Goal: Task Accomplishment & Management: Use online tool/utility

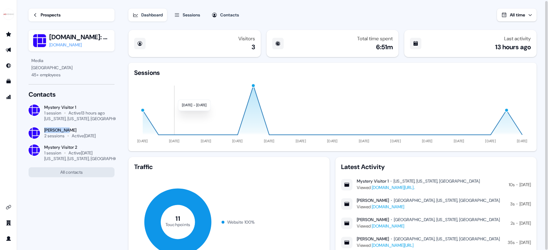
scroll to position [43, 0]
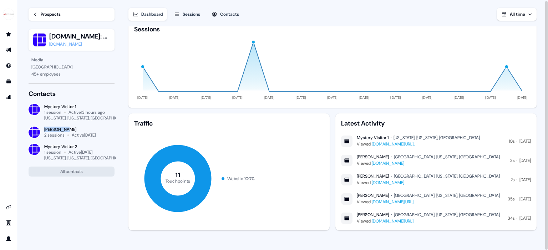
click at [40, 15] on link "Prospects" at bounding box center [72, 14] width 86 height 13
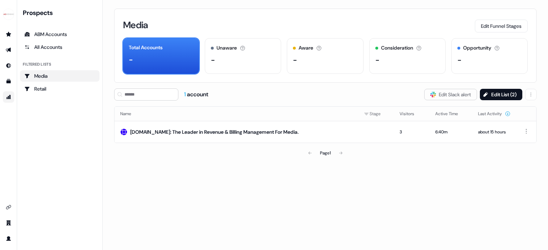
click at [14, 100] on link "Go to attribution" at bounding box center [8, 96] width 11 height 11
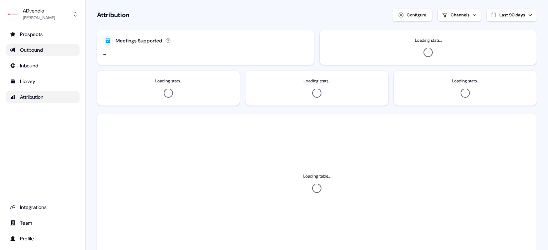
click at [34, 50] on div "Outbound" at bounding box center [42, 49] width 65 height 7
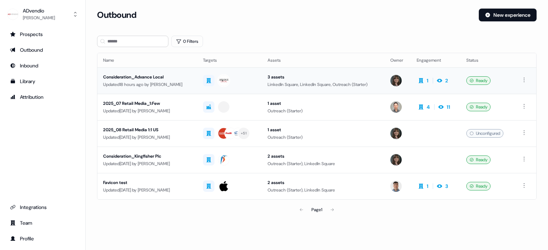
click at [130, 78] on div "Consideration_Advance Local" at bounding box center [147, 77] width 89 height 7
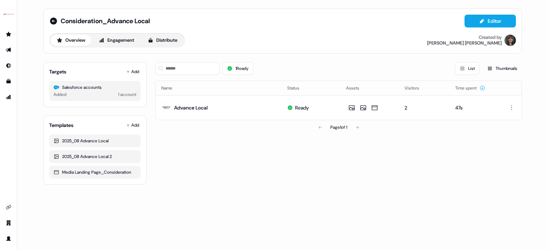
drag, startPoint x: 126, startPoint y: 29, endPoint x: 126, endPoint y: 33, distance: 3.9
click at [126, 29] on div "Consideration_Advance Local Editor Overview Engagement Distribute Created by [P…" at bounding box center [282, 31] width 467 height 33
click at [126, 43] on button "Engagement" at bounding box center [116, 40] width 47 height 11
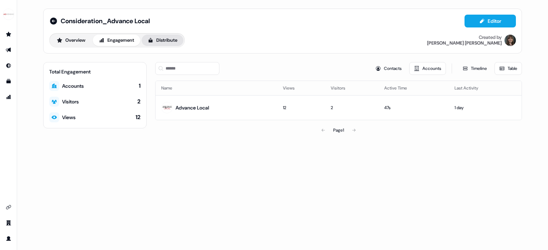
click at [162, 39] on button "Distribute" at bounding box center [163, 40] width 42 height 11
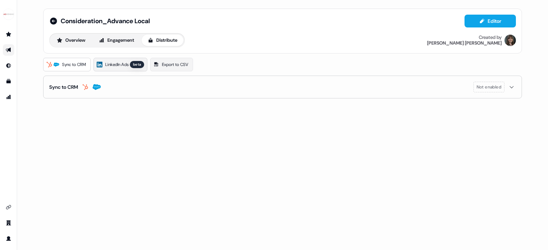
click at [119, 64] on span "LinkedIn Ads" at bounding box center [116, 64] width 23 height 7
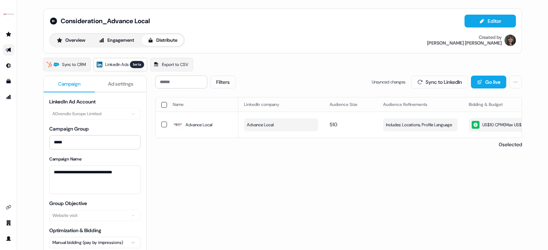
click at [120, 85] on span "Ad settings" at bounding box center [120, 83] width 25 height 7
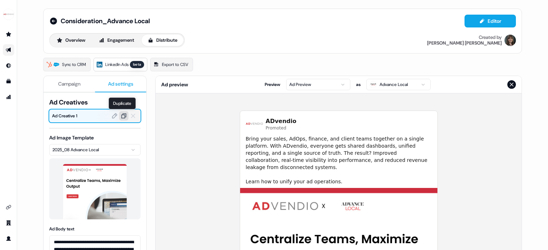
click at [122, 118] on icon at bounding box center [123, 116] width 5 height 5
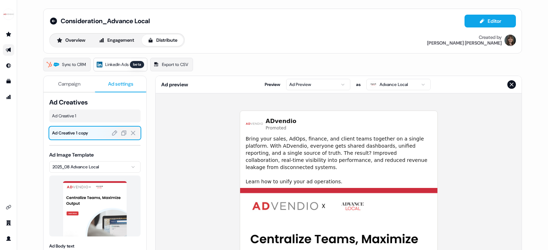
click at [89, 134] on span "Ad Creative 1 copy" at bounding box center [95, 133] width 86 height 7
click at [96, 116] on div at bounding box center [107, 116] width 22 height 13
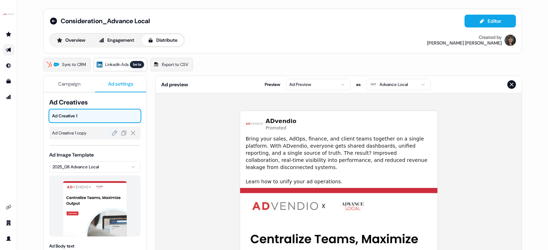
click at [96, 132] on div at bounding box center [107, 133] width 22 height 13
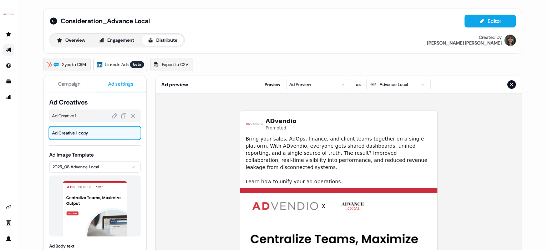
click at [84, 115] on span "Ad Creative 1" at bounding box center [95, 115] width 86 height 7
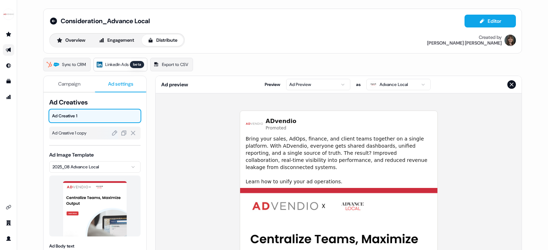
click at [82, 134] on span "Ad Creative 1 copy" at bounding box center [95, 133] width 86 height 7
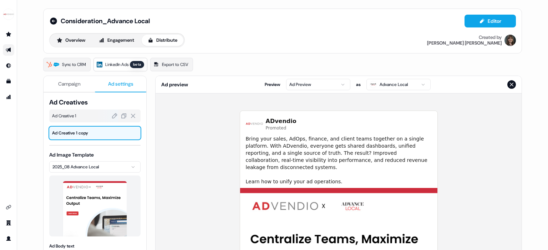
click at [82, 120] on div "Ad Creative 1" at bounding box center [94, 116] width 91 height 13
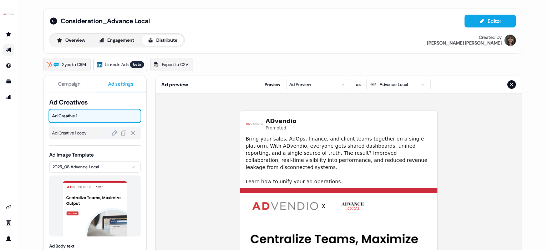
click at [81, 132] on span "Ad Creative 1 copy" at bounding box center [95, 133] width 86 height 7
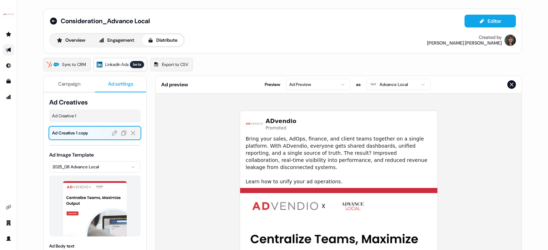
drag, startPoint x: 81, startPoint y: 118, endPoint x: 79, endPoint y: 135, distance: 16.9
click at [81, 118] on span "Ad Creative 1" at bounding box center [95, 115] width 86 height 7
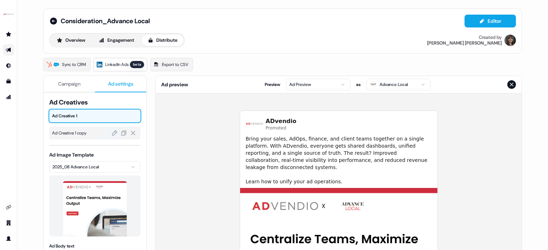
drag, startPoint x: 79, startPoint y: 137, endPoint x: 80, endPoint y: 131, distance: 6.5
click at [79, 137] on div "Ad Creative 1 copy" at bounding box center [94, 133] width 91 height 13
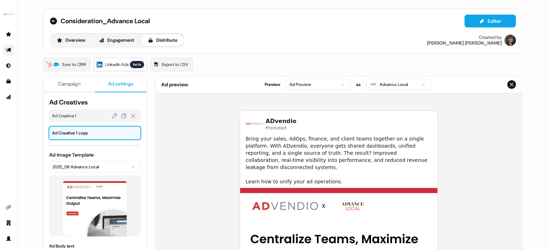
click at [80, 112] on span "Ad Creative 1" at bounding box center [95, 115] width 86 height 7
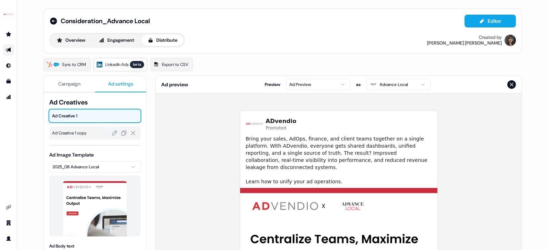
click at [80, 134] on span "Ad Creative 1 copy" at bounding box center [95, 133] width 86 height 7
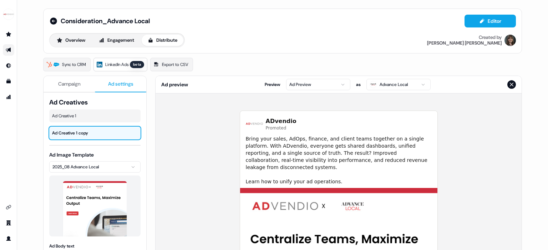
scroll to position [11, 0]
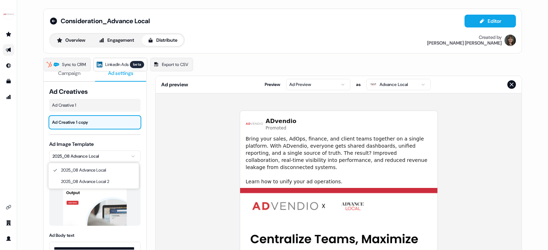
click at [113, 156] on html "**********" at bounding box center [274, 125] width 548 height 250
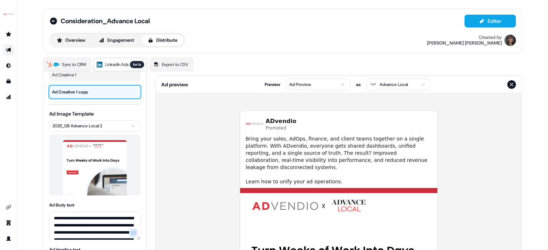
scroll to position [44, 0]
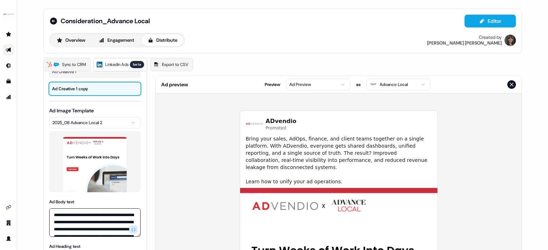
click at [85, 229] on textarea "**********" at bounding box center [94, 222] width 91 height 29
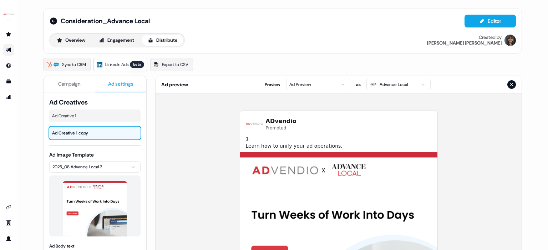
scroll to position [1, 0]
type textarea "**********"
click at [89, 116] on span "Ad Creative 1" at bounding box center [95, 115] width 86 height 7
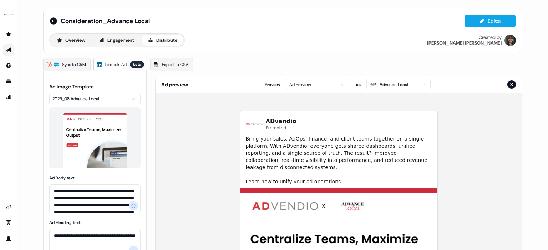
scroll to position [0, 0]
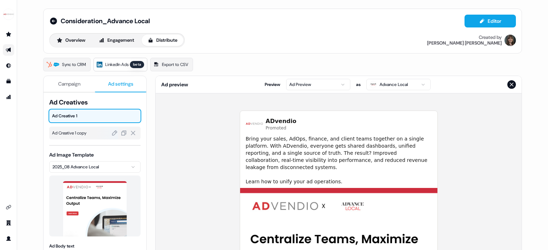
click at [87, 133] on span "Ad Creative 1 copy" at bounding box center [95, 133] width 86 height 7
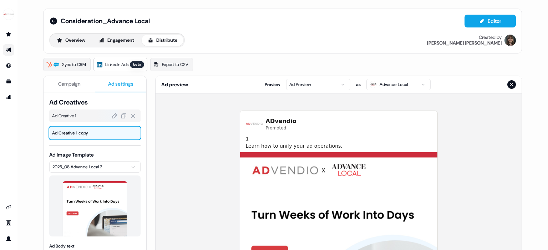
click at [90, 119] on span "Ad Creative 1" at bounding box center [95, 115] width 86 height 7
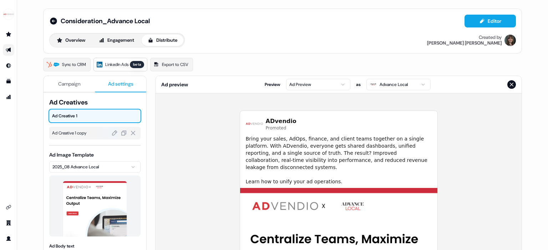
click at [85, 133] on span "Ad Creative 1 copy" at bounding box center [95, 133] width 86 height 7
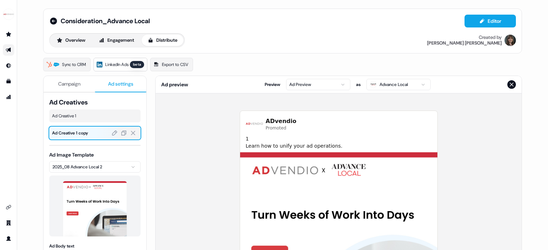
click at [85, 133] on span "Ad Creative 1 copy" at bounding box center [95, 133] width 86 height 7
click at [130, 132] on icon at bounding box center [133, 133] width 6 height 6
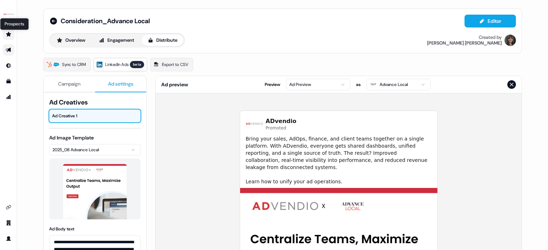
click at [9, 33] on icon "Go to prospects" at bounding box center [8, 34] width 5 height 5
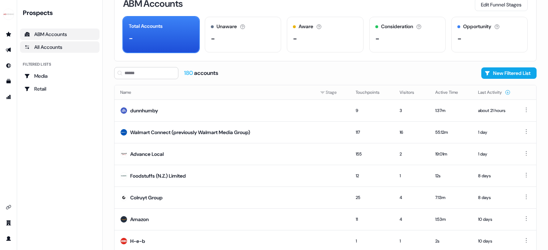
scroll to position [21, 0]
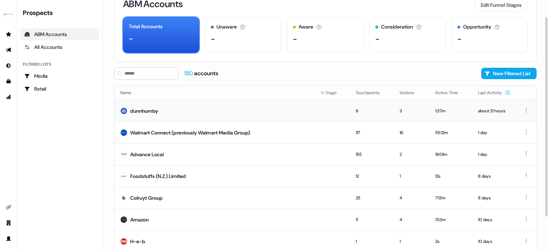
click at [479, 109] on div "about 21 hours" at bounding box center [494, 110] width 32 height 7
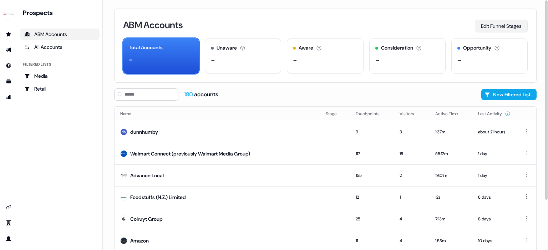
click at [489, 21] on button "Edit Funnel Stages" at bounding box center [501, 26] width 53 height 13
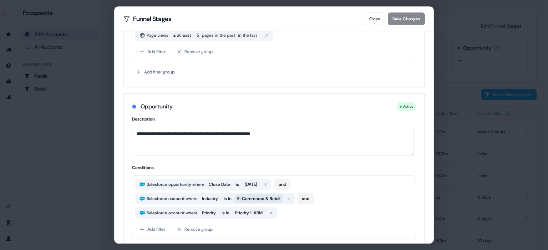
scroll to position [550, 0]
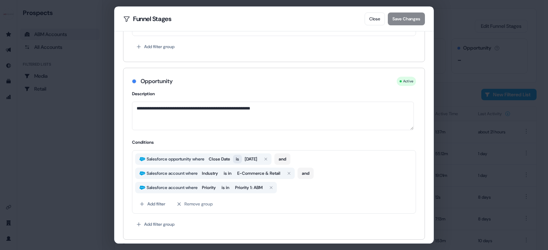
click at [239, 157] on span "is" at bounding box center [237, 159] width 3 height 7
click at [420, 18] on button "Save Changes" at bounding box center [406, 18] width 37 height 13
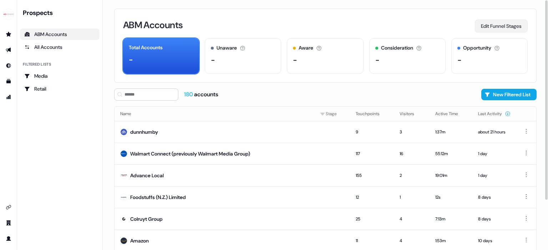
click at [514, 23] on button "Edit Funnel Stages" at bounding box center [501, 26] width 53 height 13
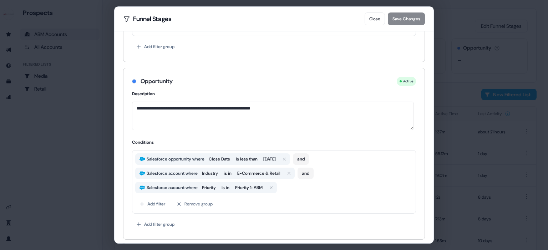
click at [399, 22] on div "Close Save Changes" at bounding box center [395, 18] width 60 height 13
click at [399, 23] on div "Close Save Changes" at bounding box center [395, 18] width 60 height 13
click at [372, 21] on button "Close" at bounding box center [375, 18] width 20 height 13
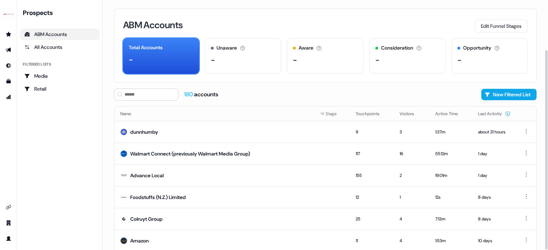
scroll to position [0, 0]
click at [11, 97] on icon "Go to attribution" at bounding box center [9, 97] width 6 height 6
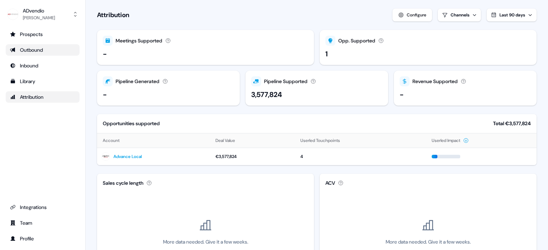
click at [56, 48] on div "Outbound" at bounding box center [42, 49] width 65 height 7
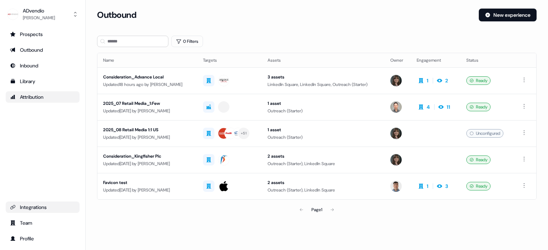
click at [39, 209] on div "Integrations" at bounding box center [42, 207] width 65 height 7
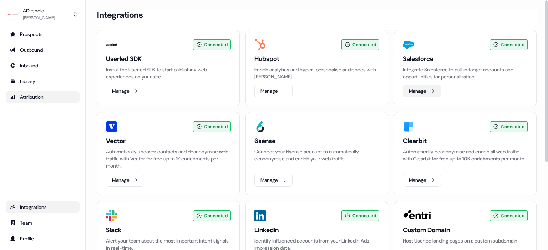
click at [425, 95] on button "Manage" at bounding box center [422, 91] width 38 height 13
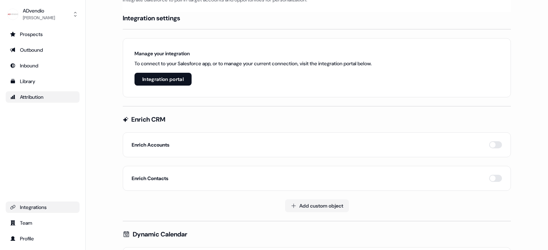
scroll to position [29, 0]
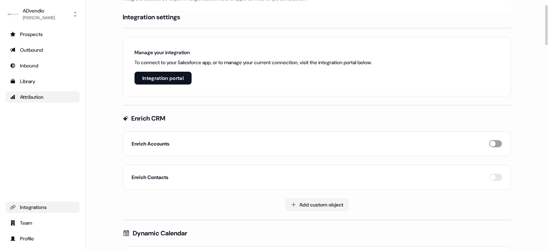
click at [492, 144] on button "button" at bounding box center [495, 143] width 13 height 7
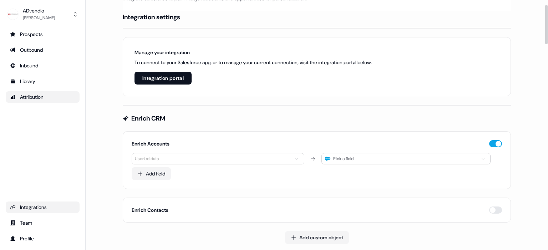
click at [172, 161] on html "**********" at bounding box center [274, 125] width 548 height 250
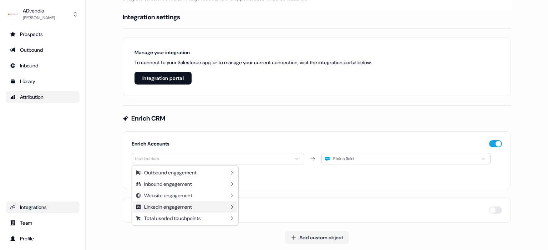
click at [188, 207] on div "Linkedin engagement" at bounding box center [168, 206] width 48 height 7
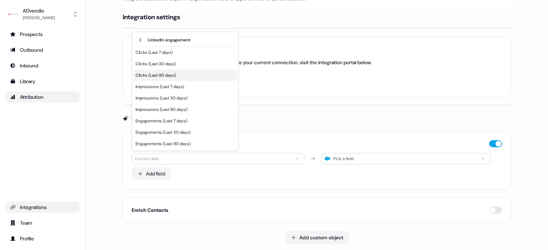
click at [183, 72] on div "Clicks (Last 90 days)" at bounding box center [185, 75] width 104 height 11
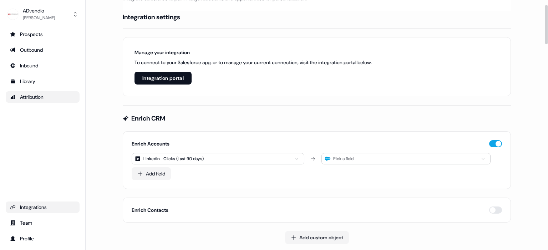
click at [353, 157] on div "Pick a field" at bounding box center [343, 158] width 20 height 7
type input "*"
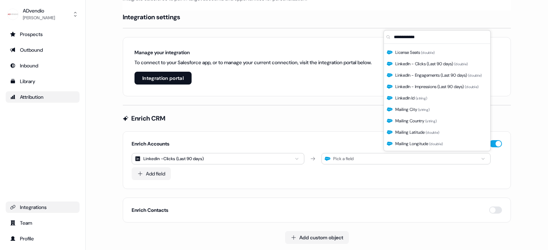
scroll to position [372, 0]
click at [445, 64] on span "LinkedIn - Clicks (Last 90 days) ( double )" at bounding box center [431, 65] width 72 height 7
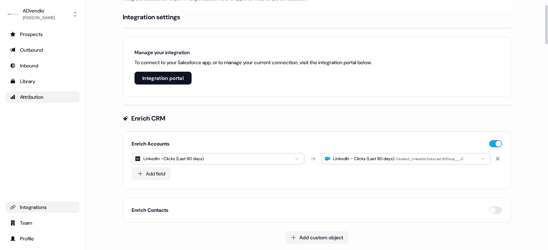
click at [394, 160] on div "LinkedIn - Clicks (Last 90 days)" at bounding box center [363, 158] width 61 height 7
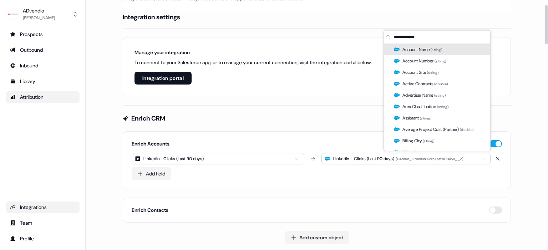
scroll to position [29, 0]
click at [323, 177] on div "Add field" at bounding box center [317, 174] width 371 height 13
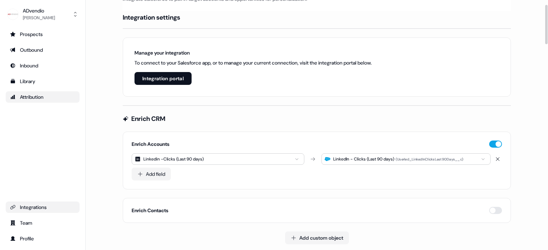
click at [356, 162] on div "LinkedIn - Clicks (Last 90 days) ( Userled_LinkedInClicksLast90Days__c )" at bounding box center [406, 158] width 169 height 11
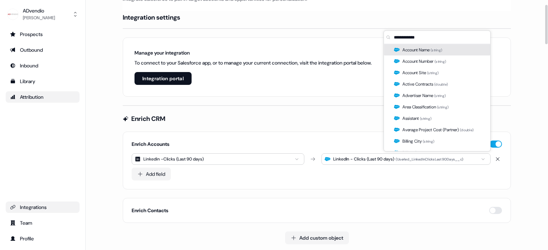
drag, startPoint x: 343, startPoint y: 172, endPoint x: 316, endPoint y: 171, distance: 27.5
click at [343, 172] on div "Add field" at bounding box center [317, 174] width 371 height 13
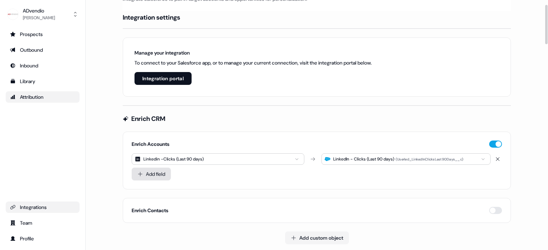
click at [151, 179] on button "Add field" at bounding box center [151, 174] width 39 height 13
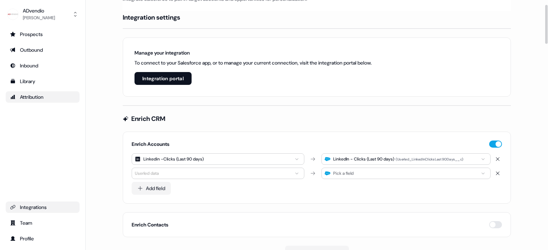
click at [165, 175] on html "For the best experience switch devices to a bigger screen. Go to [DOMAIN_NAME] …" at bounding box center [274, 125] width 548 height 250
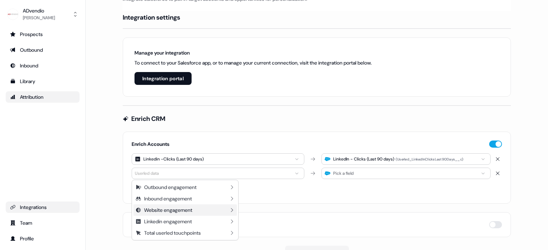
click at [231, 207] on div "Website engagement" at bounding box center [185, 210] width 104 height 11
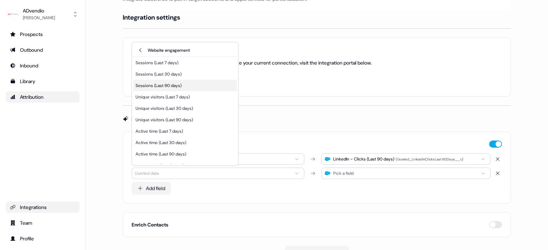
drag, startPoint x: 193, startPoint y: 87, endPoint x: 191, endPoint y: 90, distance: 4.1
click at [193, 87] on div "Sessions (Last 90 days)" at bounding box center [185, 85] width 104 height 11
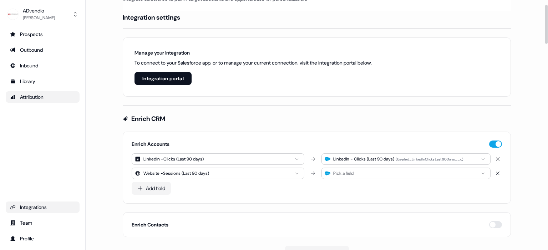
click at [399, 171] on div "Pick a field" at bounding box center [406, 173] width 169 height 11
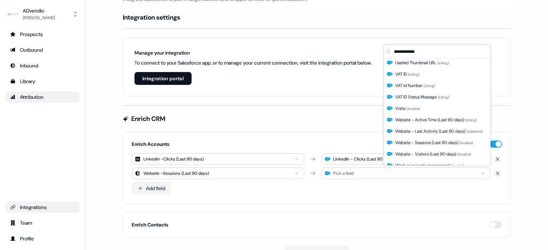
scroll to position [1044, 0]
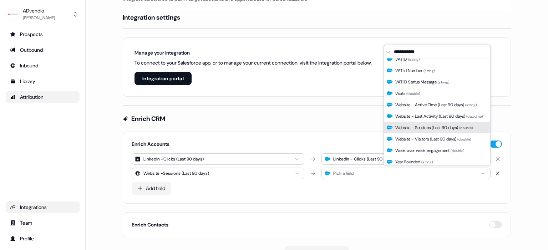
click at [432, 129] on span "Website - Sessions (Last 90 days) ( double )" at bounding box center [433, 127] width 77 height 7
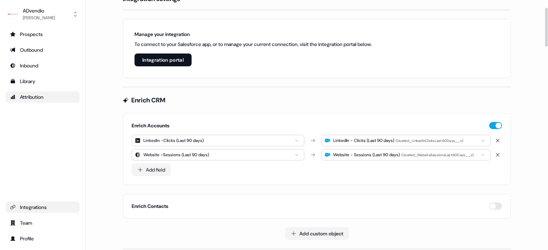
scroll to position [54, 0]
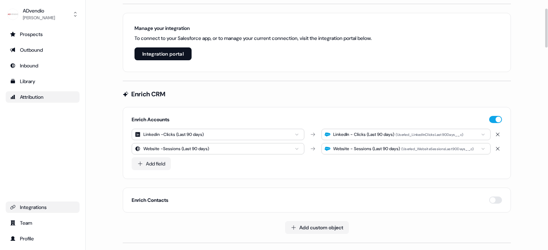
click at [281, 163] on div "Add field" at bounding box center [317, 163] width 371 height 13
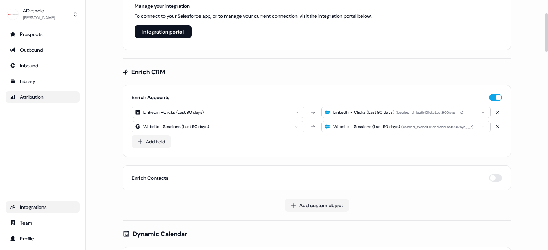
scroll to position [82, 0]
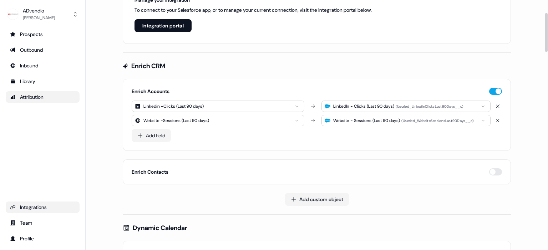
click at [373, 121] on div "Website - Sessions (Last 90 days)" at bounding box center [366, 120] width 67 height 7
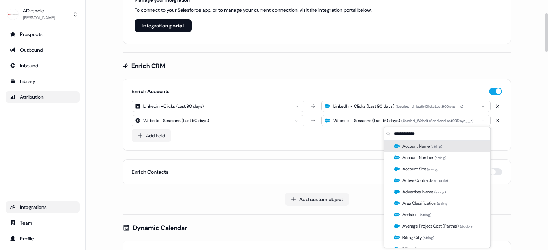
click at [359, 137] on div "Add field" at bounding box center [317, 135] width 371 height 13
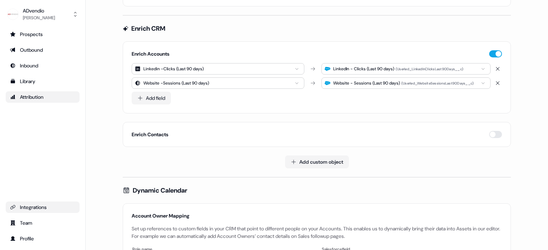
scroll to position [119, 0]
click at [158, 101] on button "Add field" at bounding box center [151, 98] width 39 height 13
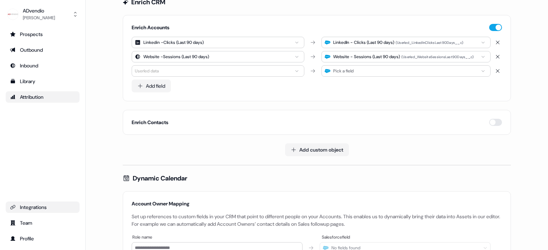
scroll to position [146, 0]
click at [23, 34] on div "Prospects" at bounding box center [42, 34] width 65 height 7
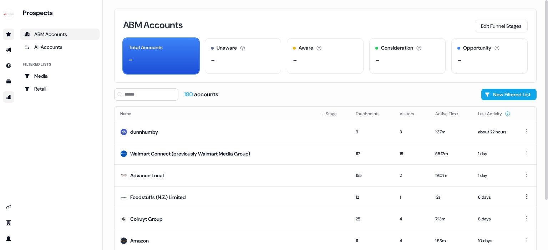
scroll to position [63, 0]
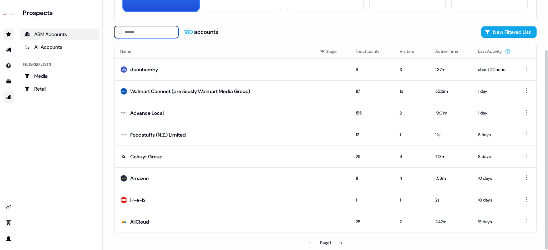
click at [149, 36] on input at bounding box center [146, 32] width 64 height 12
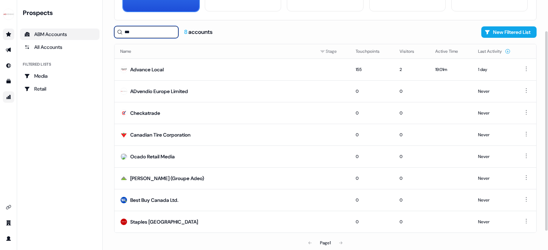
scroll to position [63, 0]
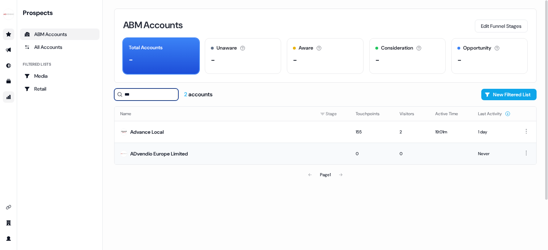
type input "***"
click at [182, 154] on div "ADvendio Europe Limited" at bounding box center [159, 153] width 58 height 7
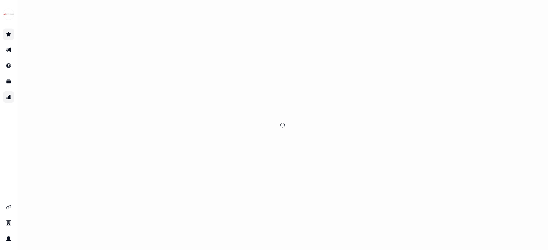
click at [141, 95] on div at bounding box center [282, 125] width 531 height 250
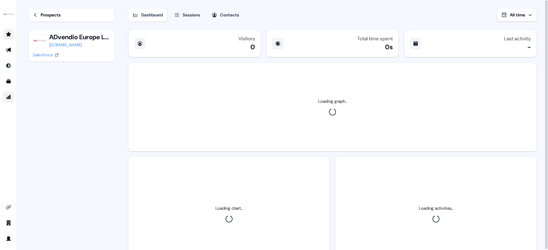
click at [36, 13] on icon at bounding box center [35, 15] width 2 height 4
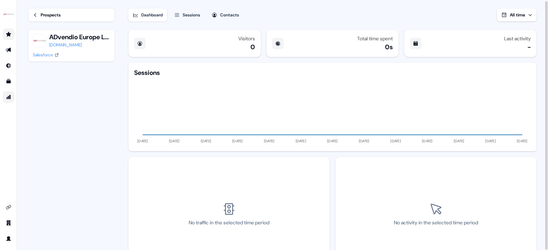
drag, startPoint x: 63, startPoint y: 15, endPoint x: 54, endPoint y: 15, distance: 9.3
click at [63, 15] on link "Prospects" at bounding box center [72, 15] width 86 height 13
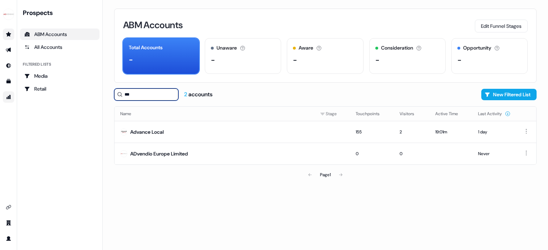
click at [149, 93] on input "***" at bounding box center [146, 95] width 64 height 12
click at [148, 94] on input "***" at bounding box center [146, 95] width 64 height 12
type input "*"
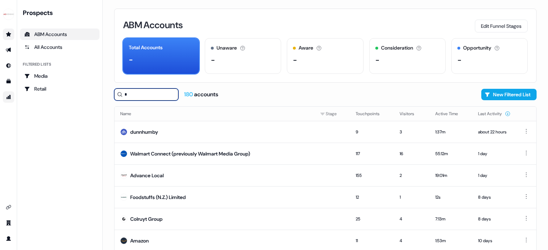
type input "**"
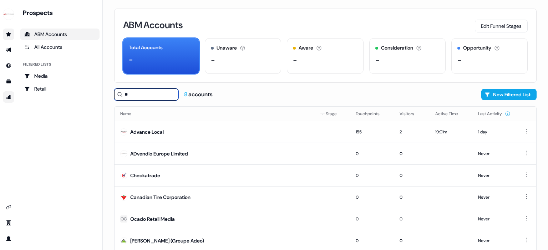
click at [142, 99] on input "**" at bounding box center [146, 95] width 64 height 12
click at [141, 99] on input "**" at bounding box center [146, 95] width 64 height 12
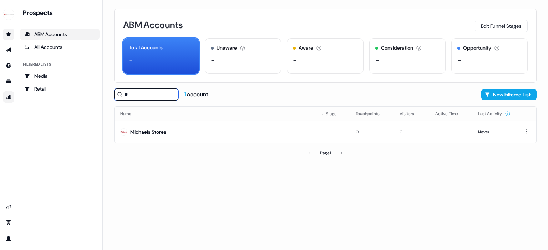
type input "*"
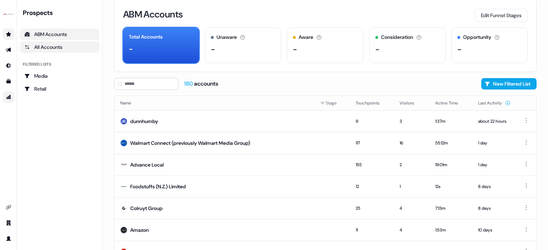
click at [62, 48] on div "All Accounts" at bounding box center [59, 47] width 71 height 7
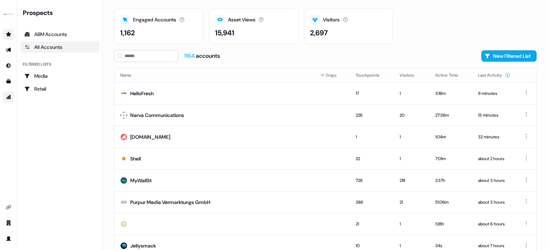
scroll to position [32, 0]
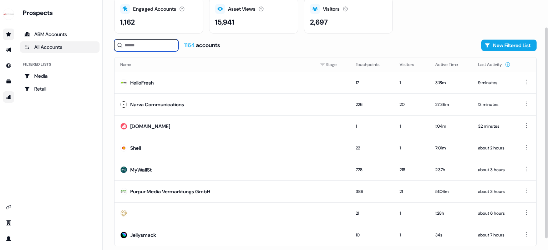
click at [135, 47] on input at bounding box center [146, 45] width 64 height 12
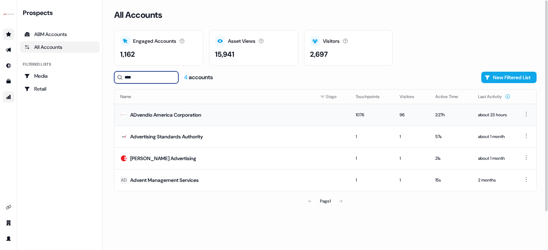
type input "****"
click at [182, 112] on div "ADvendio America Corporation" at bounding box center [165, 114] width 71 height 7
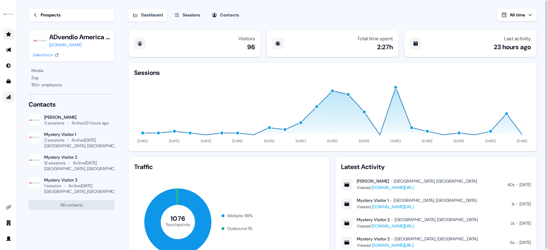
click at [226, 10] on button "Contacts" at bounding box center [225, 15] width 36 height 13
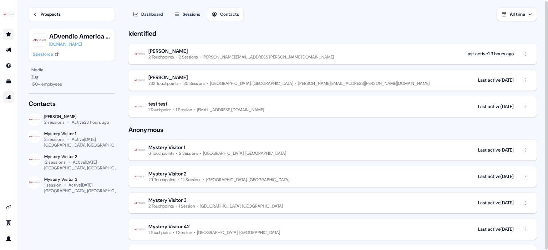
click at [178, 14] on icon "button" at bounding box center [177, 14] width 6 height 6
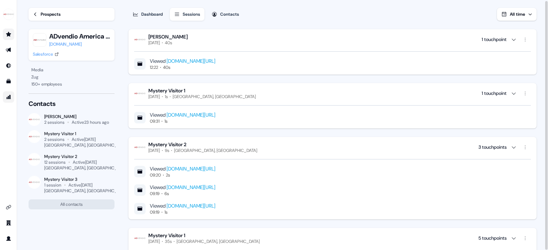
click at [81, 14] on link "Prospects" at bounding box center [72, 14] width 86 height 13
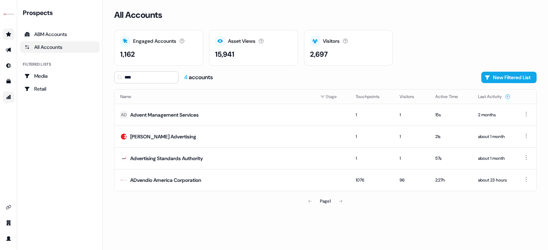
click at [9, 246] on div "side nav menu" at bounding box center [8, 125] width 17 height 250
click at [10, 239] on icon "Go to profile" at bounding box center [9, 239] width 6 height 6
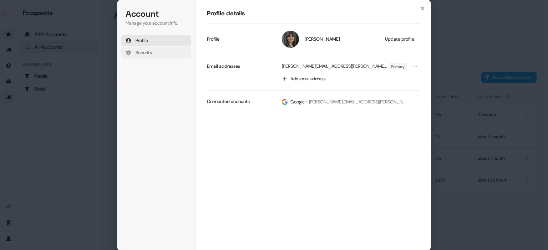
click at [158, 52] on button "Security" at bounding box center [156, 52] width 70 height 11
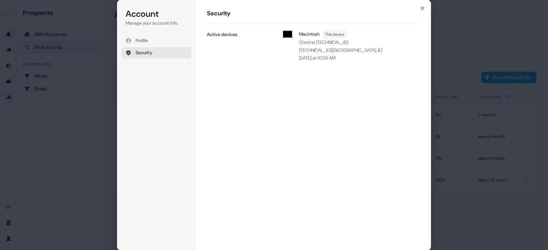
click at [418, 9] on h1 "Security" at bounding box center [313, 13] width 213 height 9
click at [425, 7] on icon "button" at bounding box center [423, 8] width 6 height 6
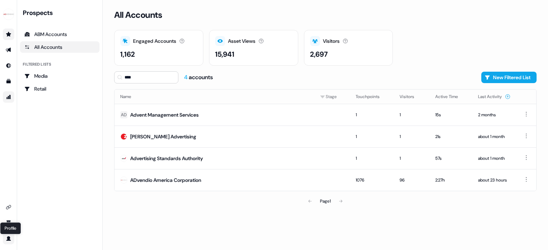
click at [8, 238] on icon "Go to profile" at bounding box center [8, 238] width 5 height 5
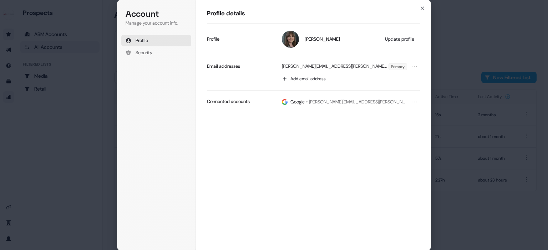
click at [34, 217] on div "Account Manage your account info. Profile Security Account Profile details [PER…" at bounding box center [274, 125] width 548 height 250
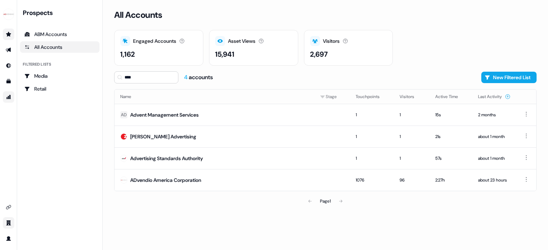
click at [9, 220] on link "Go to team" at bounding box center [8, 222] width 11 height 11
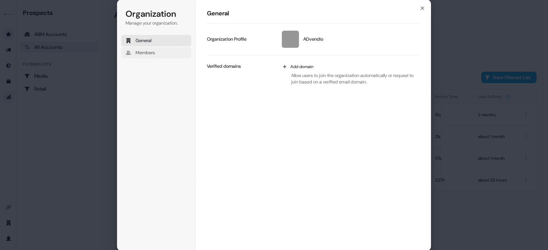
click at [165, 53] on button "Members" at bounding box center [156, 52] width 70 height 11
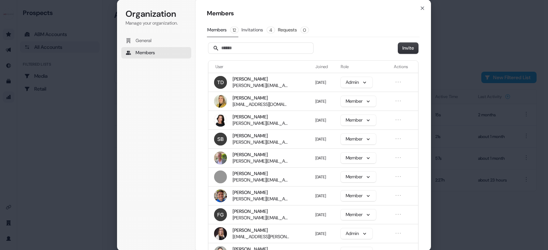
click at [274, 28] on span "4" at bounding box center [270, 30] width 7 height 6
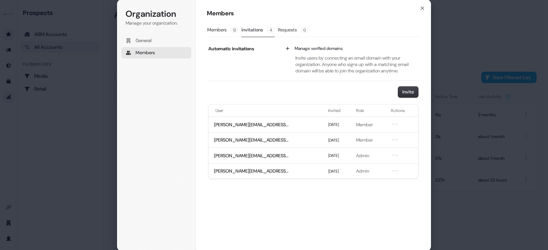
click at [286, 29] on button "Requests 0" at bounding box center [293, 30] width 31 height 14
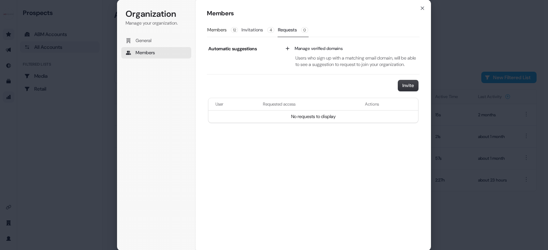
click at [265, 30] on button "Invitations 4" at bounding box center [258, 30] width 34 height 14
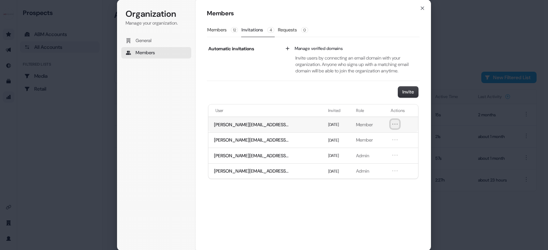
click at [394, 124] on icon "Open menu" at bounding box center [395, 124] width 7 height 7
click at [369, 95] on div "Invite" at bounding box center [313, 92] width 213 height 11
click at [261, 125] on span "[PERSON_NAME][EMAIL_ADDRESS][PERSON_NAME][DOMAIN_NAME]" at bounding box center [251, 125] width 75 height 6
click at [426, 7] on div "Members Members 12 Invitations 4 Requests 0 Automatic invitations Manage verifi…" at bounding box center [314, 125] width 236 height 252
click at [424, 7] on icon "button" at bounding box center [423, 8] width 6 height 6
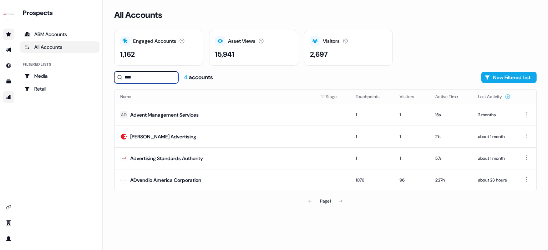
click at [165, 79] on input "****" at bounding box center [146, 77] width 64 height 12
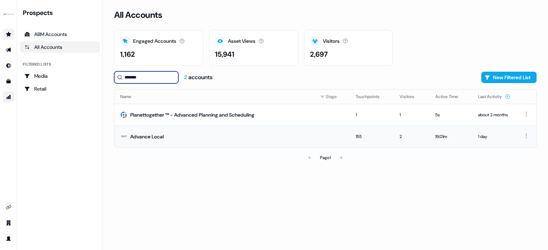
type input "*******"
click at [165, 137] on td "Advance Local" at bounding box center [215, 137] width 200 height 22
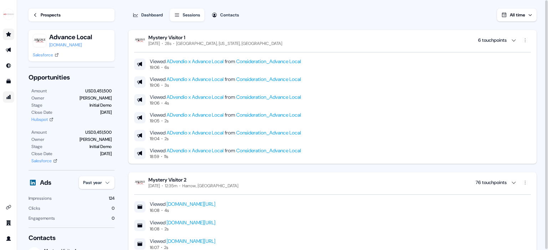
click at [514, 40] on icon "button" at bounding box center [514, 40] width 6 height 6
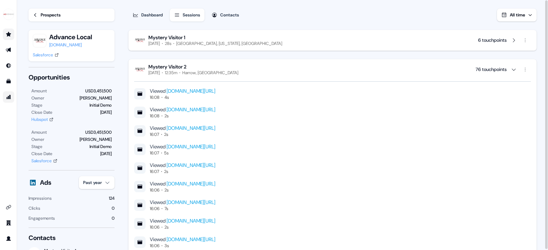
click at [514, 40] on icon "button" at bounding box center [514, 40] width 6 height 6
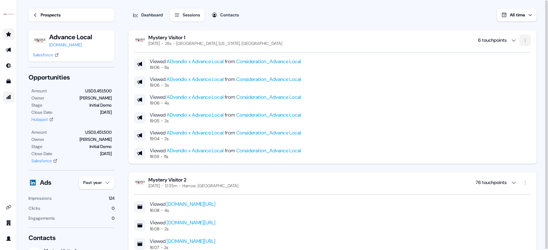
click at [525, 41] on html "For the best experience switch devices to a bigger screen. Go to [DOMAIN_NAME] …" at bounding box center [274, 125] width 548 height 250
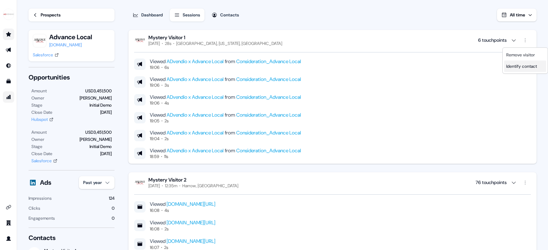
click at [510, 65] on span "Identify contact" at bounding box center [522, 67] width 31 height 6
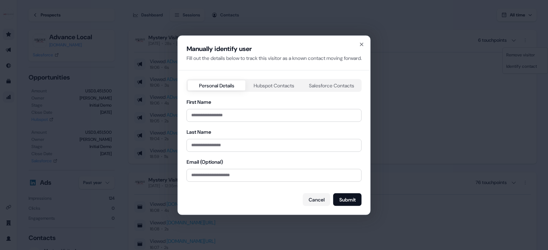
click at [268, 86] on div "Manually identify user Fill out the details below to track this visitor as a kn…" at bounding box center [274, 125] width 192 height 179
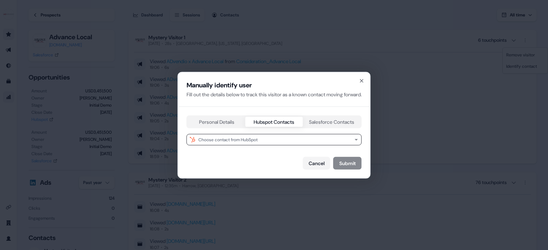
click at [326, 130] on div "Personal Details Hubspot Contacts Salesforce Contacts Choose contact from HubSp…" at bounding box center [274, 142] width 175 height 54
click at [323, 123] on button "Salesforce Contacts" at bounding box center [331, 122] width 57 height 10
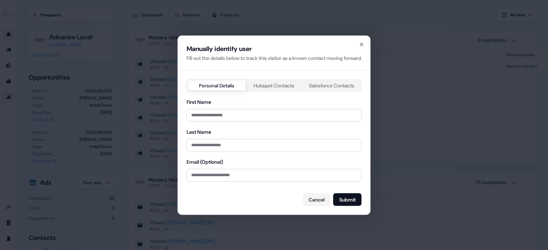
click at [213, 120] on div "Personal Details Hubspot Contacts Salesforce Contacts First Name Last Name Emai…" at bounding box center [274, 142] width 175 height 127
click at [365, 44] on icon "button" at bounding box center [362, 44] width 6 height 6
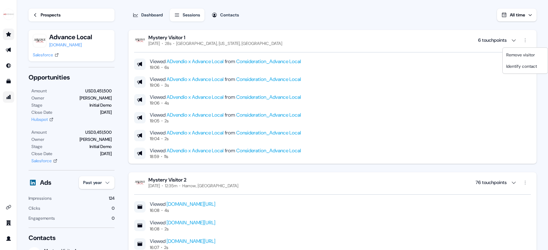
click at [53, 14] on html "For the best experience switch devices to a bigger screen. Go to [DOMAIN_NAME] …" at bounding box center [274, 125] width 548 height 250
click at [49, 15] on div "Prospects" at bounding box center [51, 14] width 20 height 7
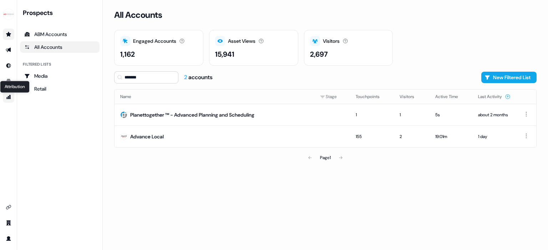
click at [7, 99] on icon "Go to attribution" at bounding box center [8, 97] width 5 height 4
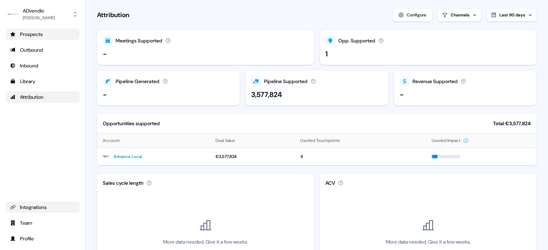
click at [44, 210] on div "Integrations" at bounding box center [42, 207] width 65 height 7
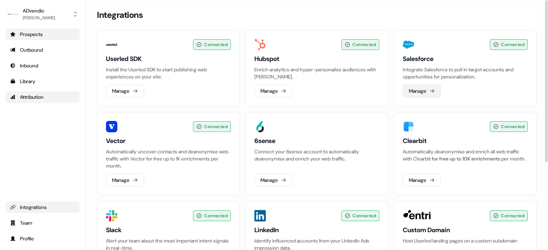
click at [430, 89] on icon at bounding box center [432, 91] width 6 height 6
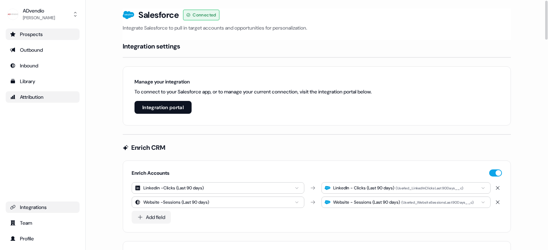
scroll to position [54, 0]
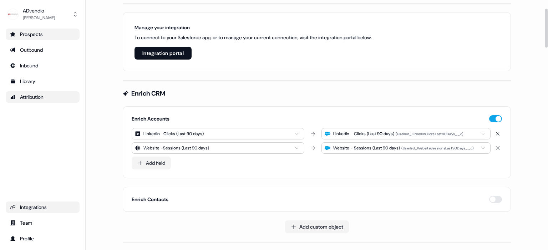
click at [260, 133] on html "**********" at bounding box center [274, 125] width 548 height 250
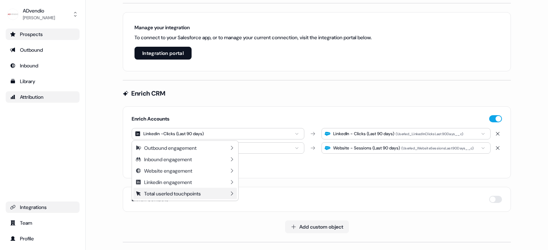
click at [210, 192] on div "Total userled touchpoints" at bounding box center [185, 193] width 104 height 11
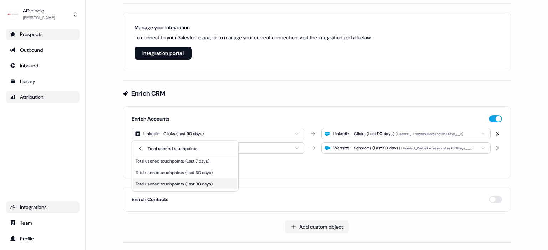
click at [201, 183] on div "Total userled touchpoints (Last 90 days)" at bounding box center [174, 184] width 77 height 7
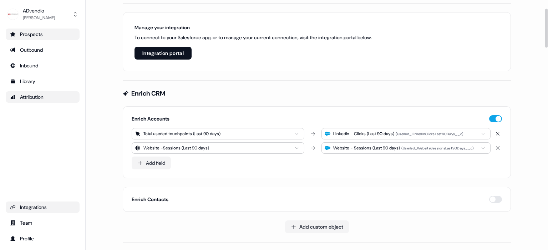
click at [479, 132] on icon "button" at bounding box center [483, 134] width 9 height 4
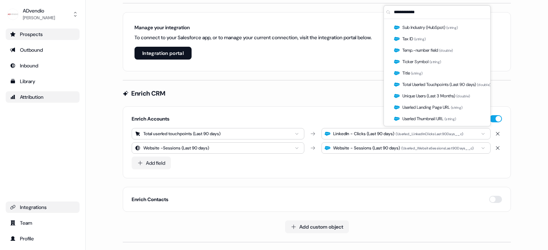
scroll to position [934, 0]
click at [445, 86] on span "Total Userled Touchpoints (Last 90 days) ( double )" at bounding box center [447, 83] width 88 height 7
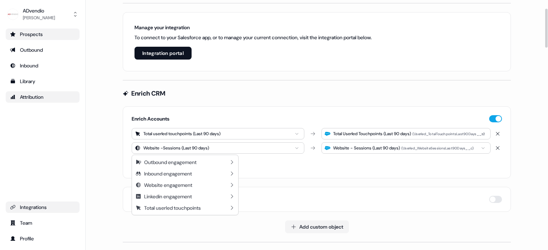
click at [235, 147] on html "**********" at bounding box center [274, 125] width 548 height 250
click at [201, 196] on div "Linkedin engagement" at bounding box center [185, 196] width 104 height 11
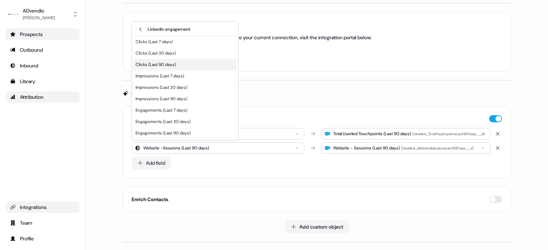
click at [173, 62] on div "Clicks (Last 90 days)" at bounding box center [156, 64] width 40 height 7
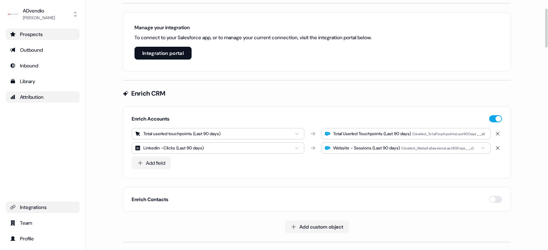
click at [386, 146] on div "Website - Sessions (Last 90 days)" at bounding box center [366, 148] width 67 height 7
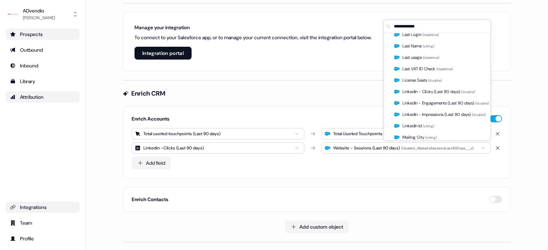
scroll to position [335, 0]
click at [433, 91] on span "LinkedIn - Clicks (Last 90 days) ( double )" at bounding box center [439, 92] width 72 height 7
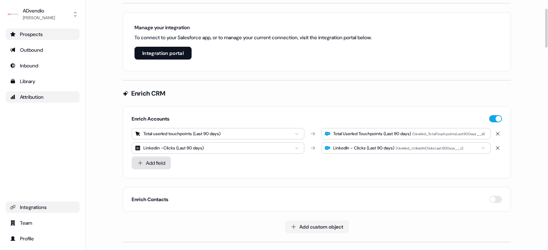
click at [151, 158] on button "Add field" at bounding box center [151, 163] width 39 height 13
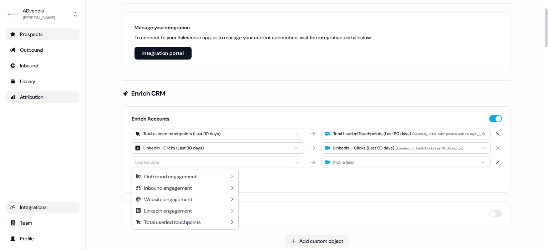
click at [190, 160] on html "**********" at bounding box center [274, 125] width 548 height 250
click at [182, 209] on div "Linkedin engagement" at bounding box center [168, 210] width 48 height 7
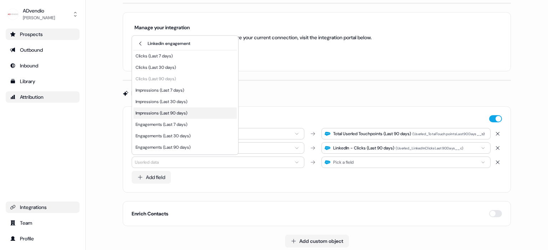
click at [199, 114] on div "Impressions (Last 90 days)" at bounding box center [185, 112] width 104 height 11
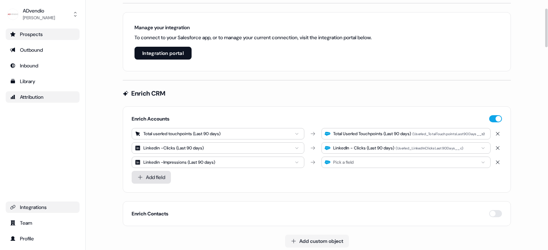
click at [163, 178] on button "Add field" at bounding box center [151, 177] width 39 height 13
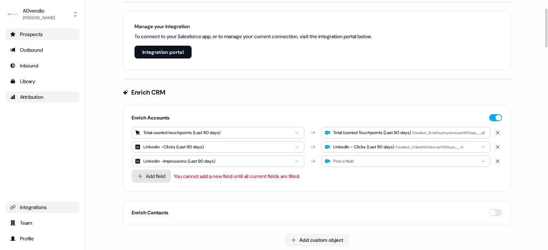
click at [158, 173] on button "Add field" at bounding box center [151, 176] width 39 height 13
click at [363, 158] on div "Pick a field" at bounding box center [406, 161] width 169 height 11
type input "*"
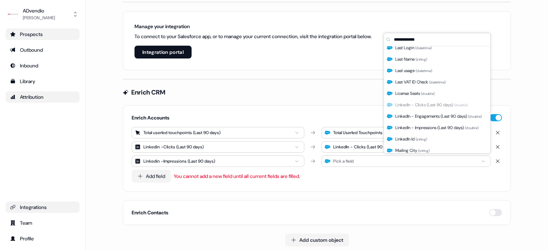
scroll to position [338, 0]
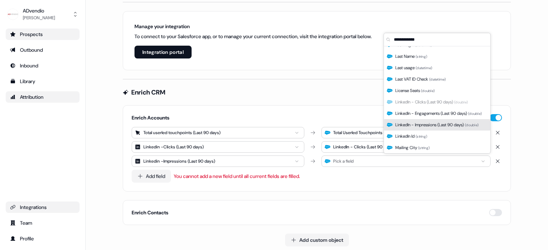
click at [433, 123] on span "LinkedIn - Impressions (Last 90 days) ( double )" at bounding box center [436, 124] width 83 height 7
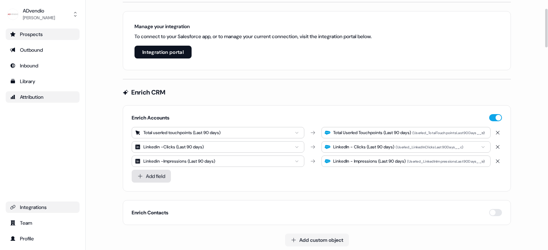
click at [163, 172] on button "Add field" at bounding box center [151, 176] width 39 height 13
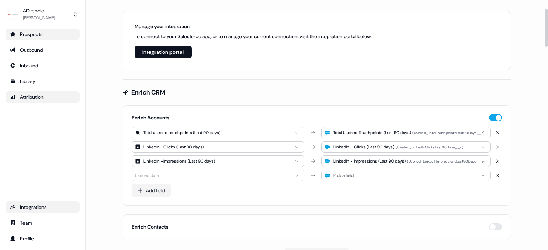
click at [168, 181] on html "For the best experience switch devices to a bigger screen. Go to [DOMAIN_NAME] …" at bounding box center [274, 125] width 548 height 250
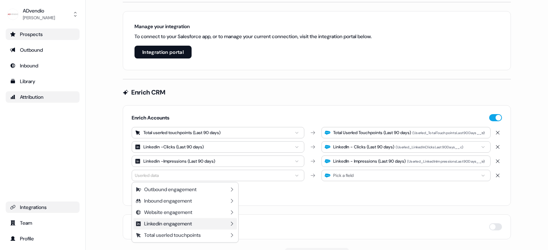
click at [208, 220] on div "Linkedin engagement" at bounding box center [185, 223] width 104 height 11
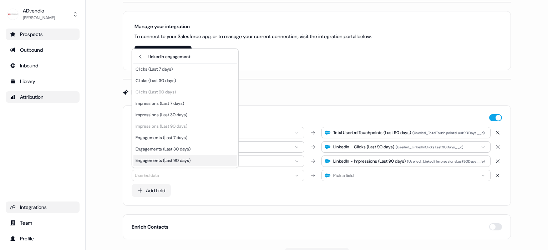
click at [186, 159] on div "Engagements (Last 90 days)" at bounding box center [163, 160] width 55 height 7
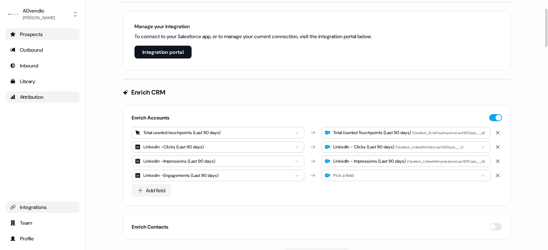
click at [352, 175] on div "Pick a field" at bounding box center [343, 175] width 20 height 7
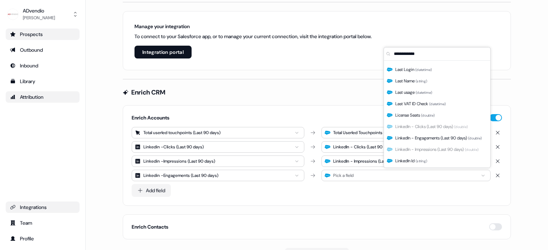
scroll to position [341, 0]
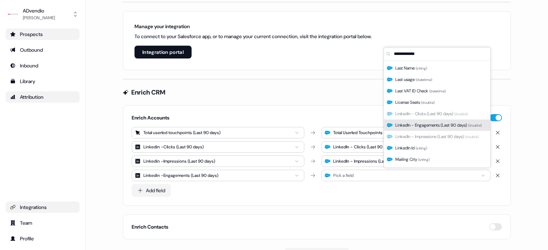
click at [426, 126] on span "LinkedIn - Engagements (Last 90 days) ( double )" at bounding box center [438, 125] width 86 height 7
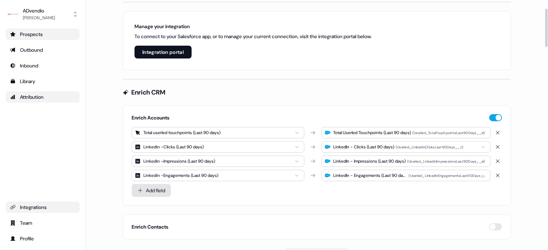
click at [157, 194] on button "Add field" at bounding box center [151, 190] width 39 height 13
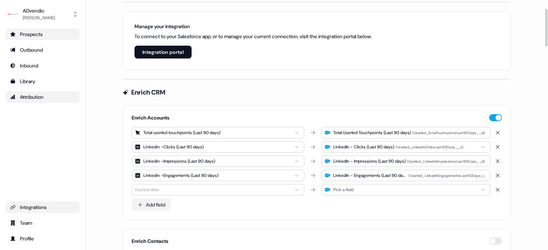
click at [169, 188] on html "For the best experience switch devices to a bigger screen. Go to [DOMAIN_NAME] …" at bounding box center [274, 125] width 548 height 250
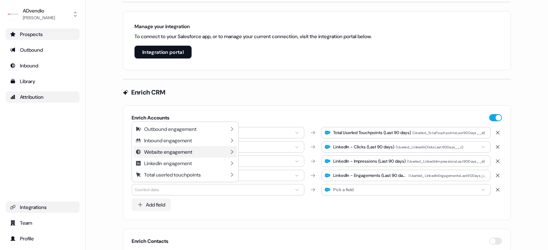
click at [163, 151] on div "Website engagement" at bounding box center [168, 151] width 48 height 7
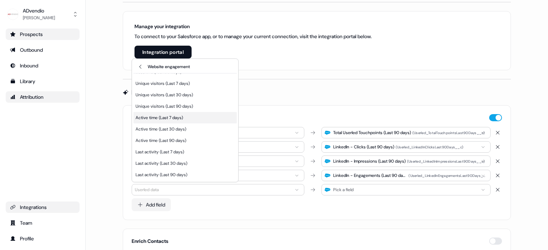
scroll to position [0, 0]
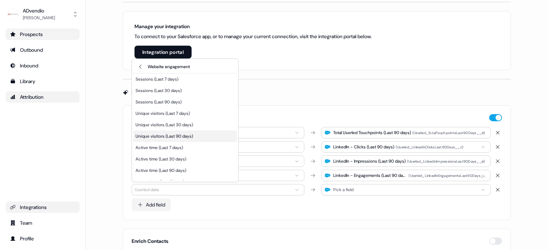
click at [158, 136] on div "Unique visitors (Last 90 days)" at bounding box center [164, 136] width 57 height 7
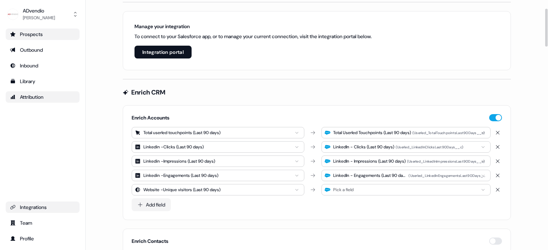
click at [360, 192] on div "Pick a field" at bounding box center [406, 189] width 169 height 11
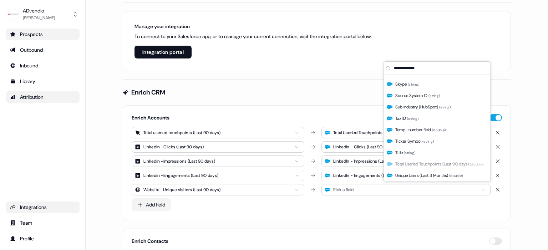
scroll to position [1058, 0]
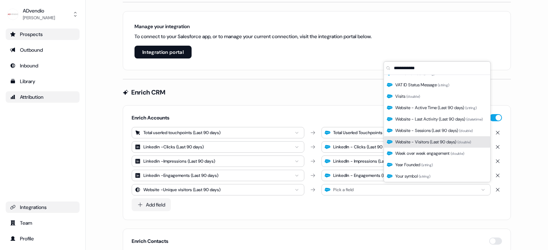
click at [428, 143] on span "Website - Visitors (Last 90 days) ( double )" at bounding box center [433, 141] width 76 height 7
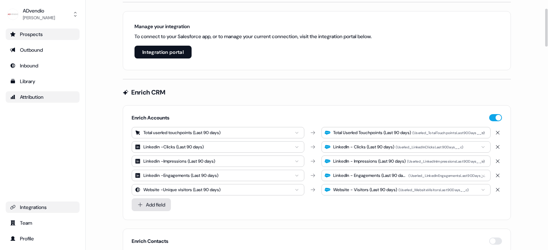
click at [155, 203] on button "Add field" at bounding box center [151, 204] width 39 height 13
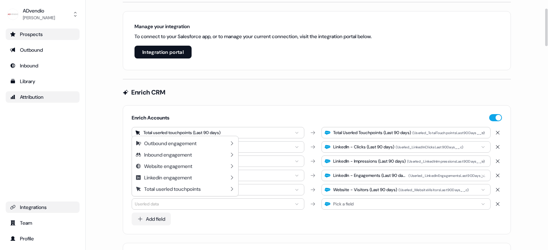
click at [169, 205] on html "For the best experience switch devices to a bigger screen. Go to [DOMAIN_NAME] …" at bounding box center [274, 125] width 548 height 250
click at [166, 167] on div "Website engagement" at bounding box center [168, 166] width 48 height 7
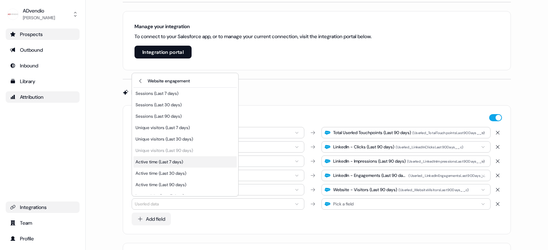
scroll to position [9, 0]
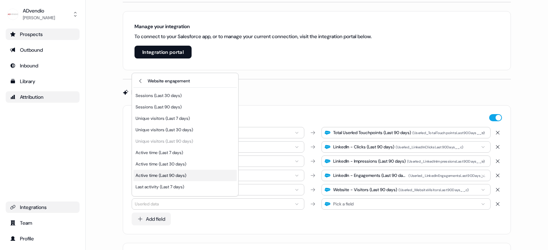
click at [198, 180] on div "Active time (Last 90 days)" at bounding box center [185, 175] width 104 height 11
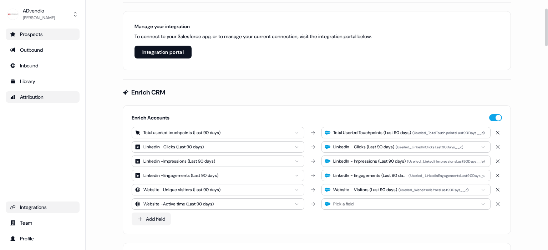
click at [366, 204] on div "Pick a field" at bounding box center [406, 203] width 169 height 11
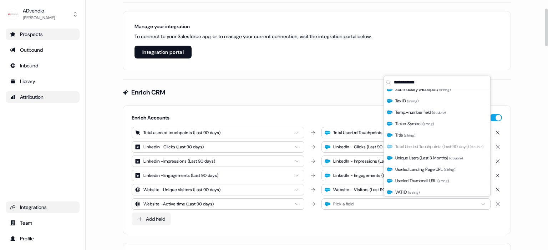
scroll to position [1058, 0]
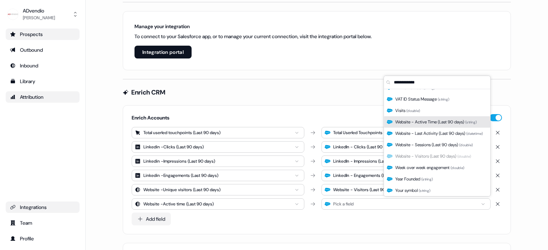
click at [433, 123] on span "Website - Active Time (Last 90 days) ( string )" at bounding box center [435, 122] width 81 height 7
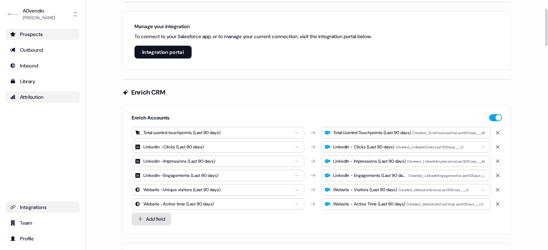
click at [148, 216] on button "Add field" at bounding box center [151, 219] width 39 height 13
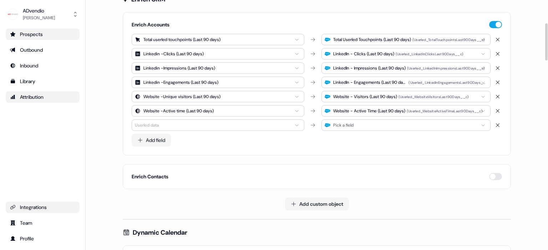
scroll to position [155, 0]
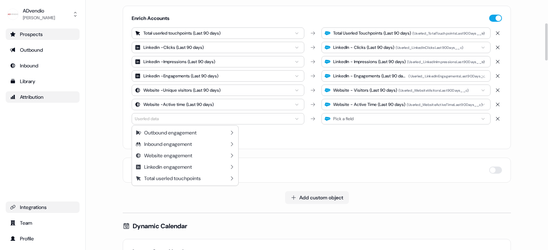
click at [178, 119] on html "For the best experience switch devices to a bigger screen. Go to [DOMAIN_NAME] …" at bounding box center [274, 125] width 548 height 250
click at [178, 156] on div "Website engagement" at bounding box center [168, 155] width 48 height 7
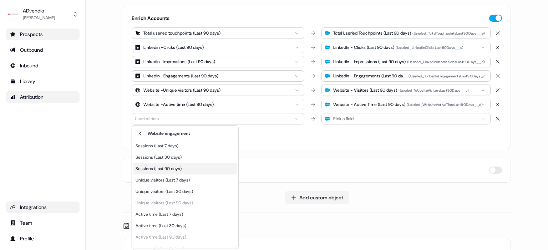
click at [189, 170] on div "Sessions (Last 90 days)" at bounding box center [185, 168] width 104 height 11
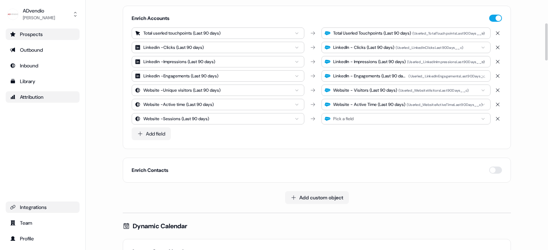
click at [348, 121] on div "Pick a field" at bounding box center [343, 118] width 20 height 7
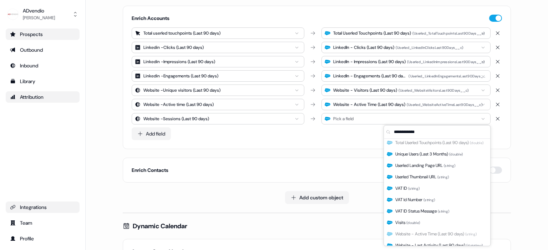
scroll to position [1058, 0]
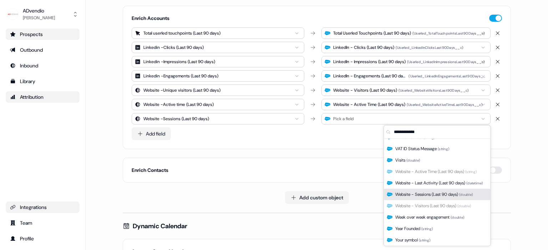
click at [419, 194] on span "Website - Sessions (Last 90 days) ( double )" at bounding box center [433, 194] width 77 height 7
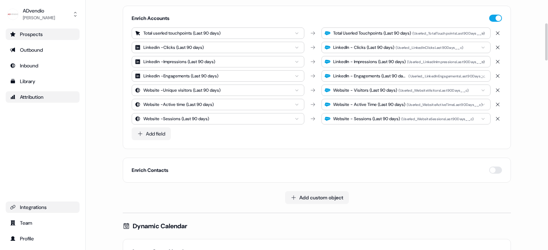
click at [156, 138] on button "Add field" at bounding box center [151, 133] width 39 height 13
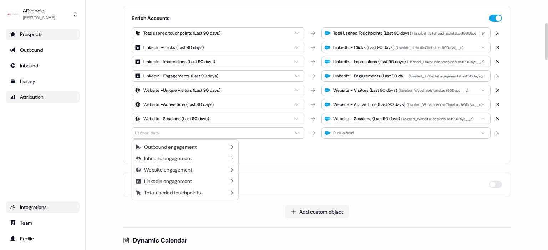
click at [163, 136] on html "For the best experience switch devices to a bigger screen. Go to [DOMAIN_NAME] …" at bounding box center [274, 125] width 548 height 250
click at [176, 169] on div "Website engagement" at bounding box center [168, 169] width 48 height 7
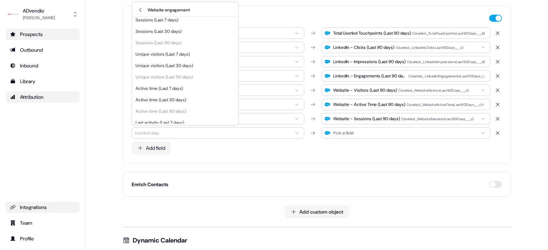
scroll to position [30, 0]
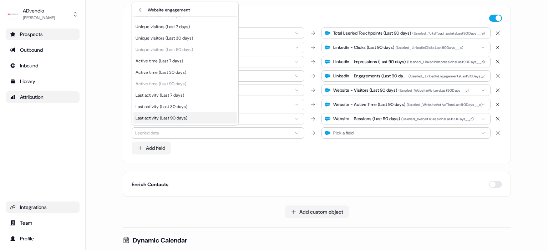
click at [194, 119] on div "Last activity (Last 90 days)" at bounding box center [185, 117] width 104 height 11
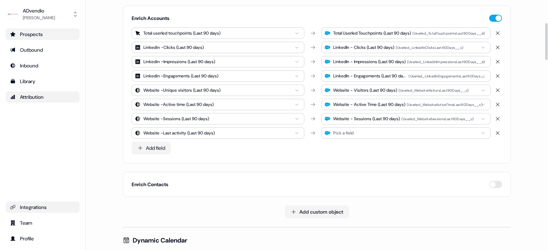
click at [374, 135] on div "Pick a field" at bounding box center [406, 132] width 169 height 11
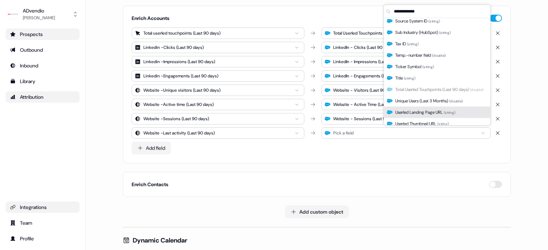
scroll to position [1058, 0]
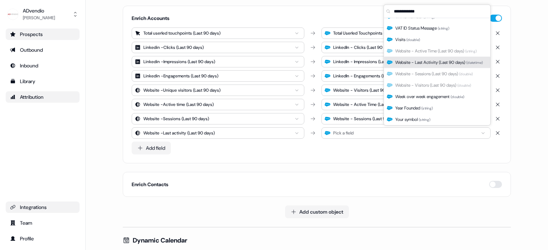
click at [440, 61] on span "Website - Last Activity (Last 90 days) ( datetime )" at bounding box center [439, 62] width 88 height 7
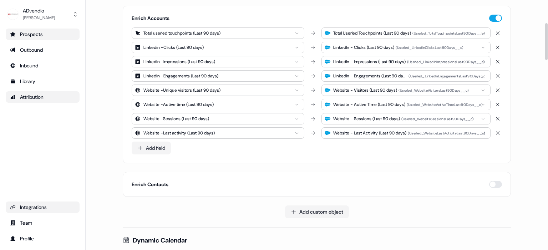
click at [276, 148] on div "Add field" at bounding box center [317, 148] width 371 height 13
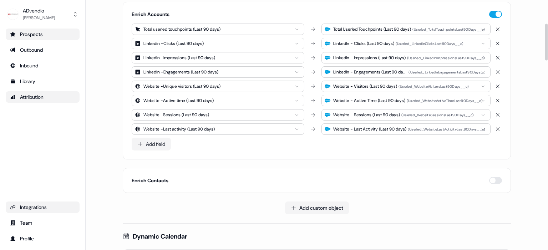
click at [267, 160] on div "Enrich CRM Enrich Accounts Total userled touchpoints (Last 90 days) Total Userl…" at bounding box center [317, 100] width 388 height 230
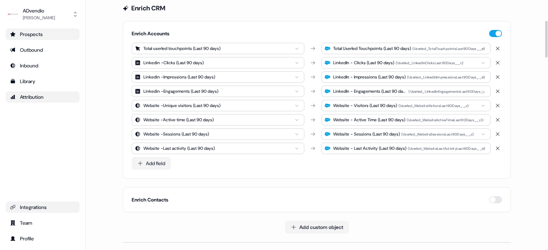
scroll to position [137, 0]
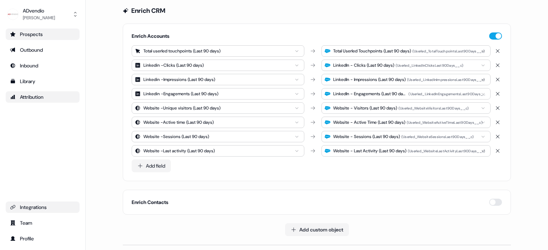
click at [24, 36] on div "Prospects" at bounding box center [42, 34] width 65 height 7
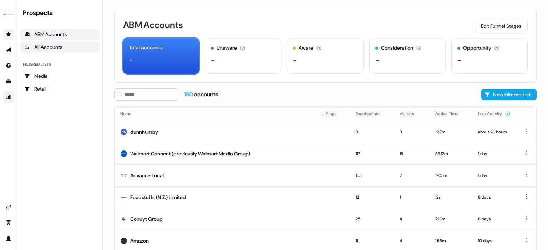
click at [48, 49] on div "All Accounts" at bounding box center [59, 47] width 71 height 7
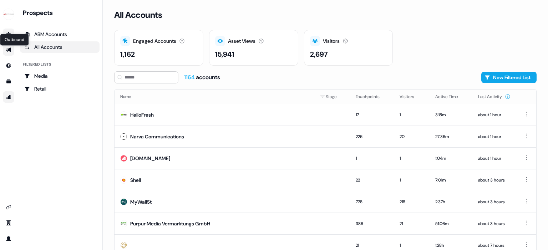
click at [6, 49] on icon "Go to outbound experience" at bounding box center [8, 50] width 5 height 5
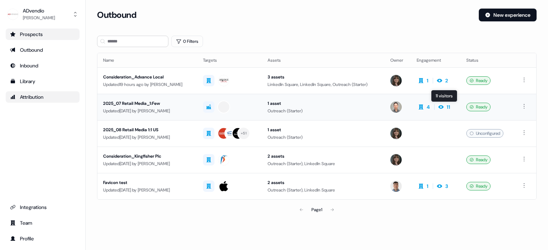
click at [444, 108] on icon at bounding box center [441, 107] width 9 height 6
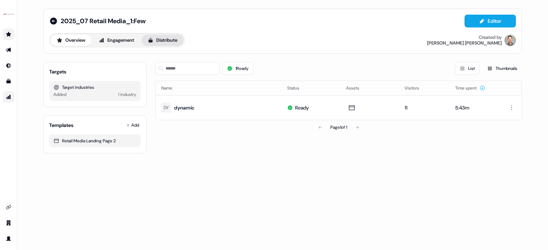
click at [162, 36] on button "Distribute" at bounding box center [163, 40] width 42 height 11
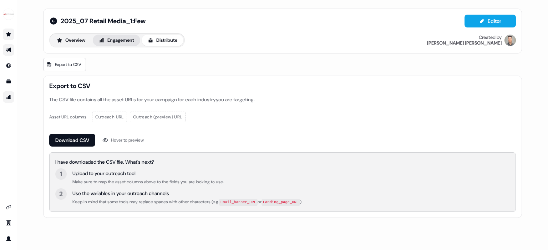
click at [123, 39] on button "Engagement" at bounding box center [116, 40] width 47 height 11
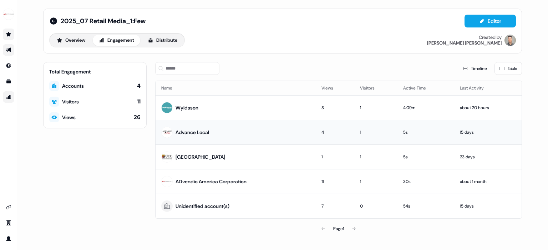
click at [187, 132] on div "Advance Local" at bounding box center [193, 132] width 34 height 7
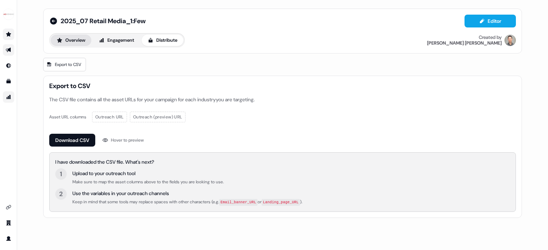
click at [81, 42] on button "Overview" at bounding box center [71, 40] width 41 height 11
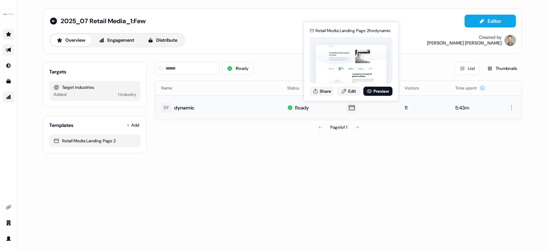
click at [352, 81] on img at bounding box center [351, 65] width 71 height 40
click at [351, 92] on link "Edit" at bounding box center [349, 90] width 24 height 9
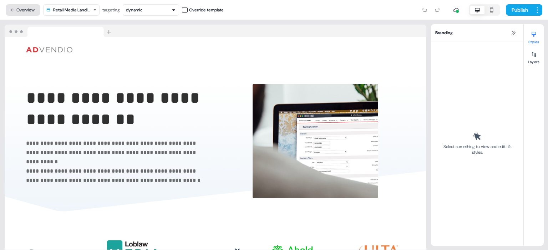
click at [23, 11] on button "Overview" at bounding box center [23, 9] width 35 height 11
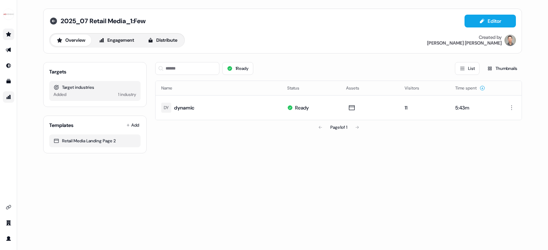
click at [51, 20] on icon at bounding box center [53, 20] width 7 height 7
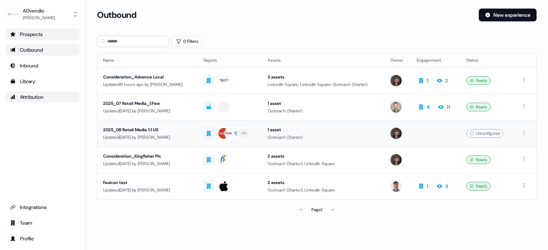
click at [146, 131] on div "2025_08 Retail Media 1:1 US" at bounding box center [147, 129] width 89 height 7
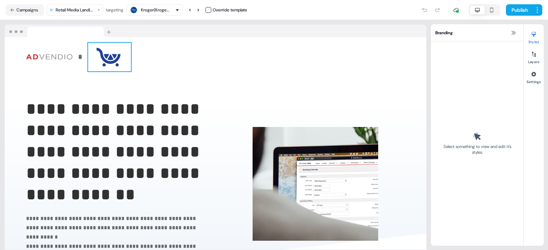
click at [107, 58] on img at bounding box center [109, 57] width 43 height 29
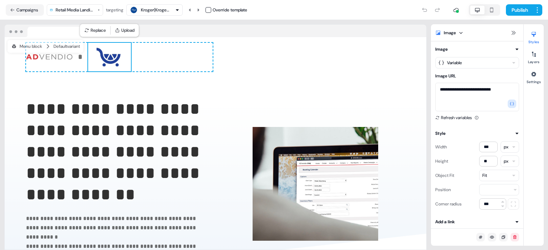
click at [133, 93] on div "**********" at bounding box center [216, 184] width 422 height 214
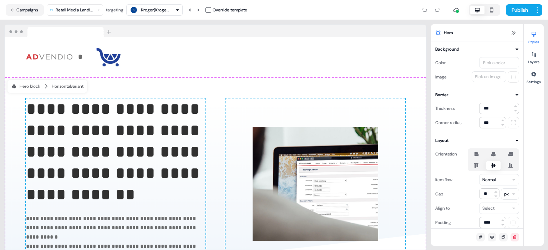
click at [179, 11] on icon "button" at bounding box center [177, 10] width 4 height 4
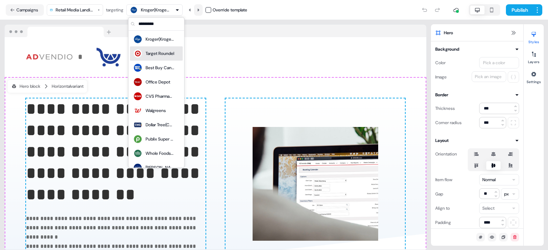
click at [200, 11] on icon at bounding box center [198, 10] width 4 height 4
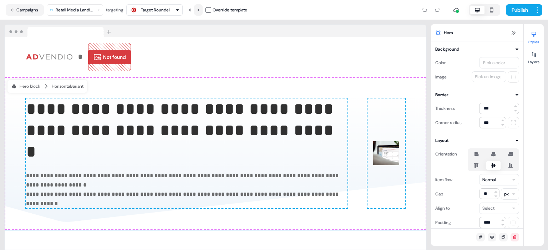
click at [200, 11] on icon at bounding box center [198, 10] width 4 height 4
click at [192, 11] on icon at bounding box center [190, 10] width 4 height 4
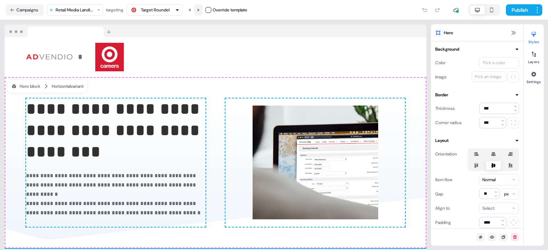
click at [200, 9] on icon at bounding box center [198, 10] width 4 height 4
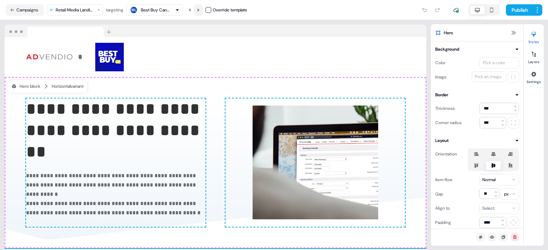
click at [200, 9] on icon at bounding box center [198, 10] width 4 height 4
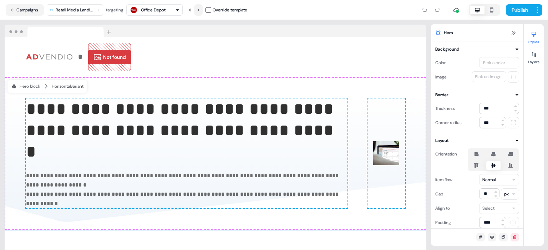
click at [200, 9] on icon at bounding box center [198, 10] width 4 height 4
click at [192, 9] on icon at bounding box center [190, 10] width 4 height 4
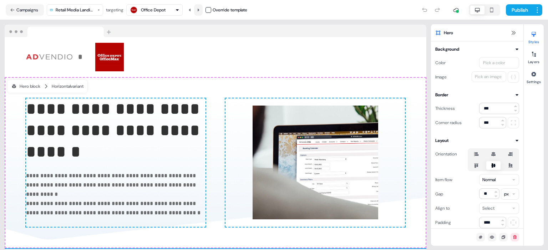
click at [200, 9] on icon at bounding box center [199, 9] width 2 height 3
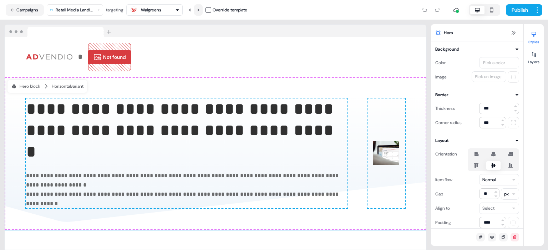
click at [200, 9] on icon at bounding box center [199, 9] width 2 height 3
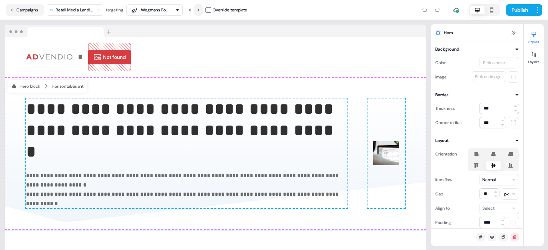
click at [200, 9] on icon at bounding box center [199, 9] width 2 height 3
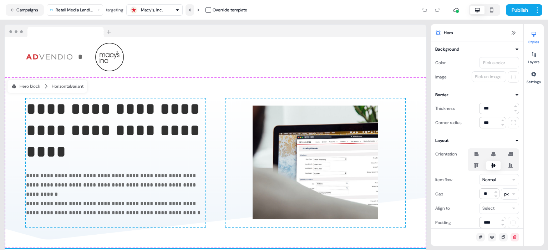
click at [192, 8] on icon at bounding box center [190, 10] width 4 height 4
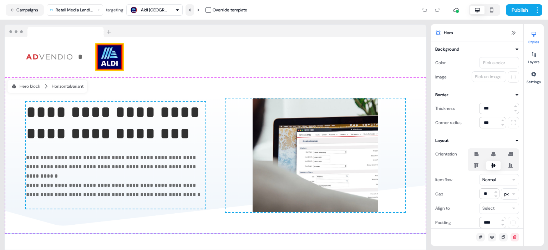
click at [192, 8] on icon at bounding box center [190, 10] width 4 height 4
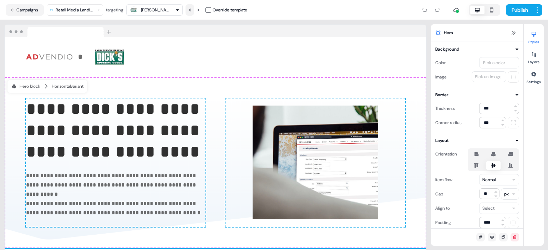
click at [192, 8] on icon at bounding box center [190, 10] width 4 height 4
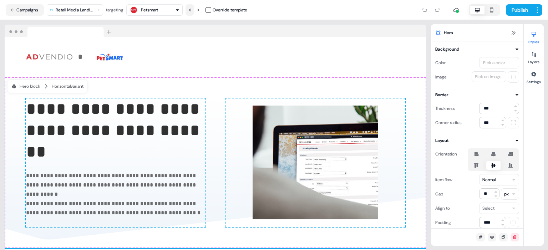
click at [192, 8] on icon at bounding box center [190, 10] width 4 height 4
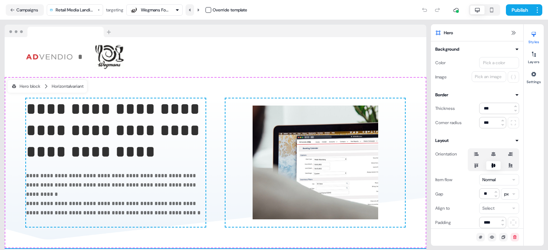
click at [192, 8] on icon at bounding box center [190, 10] width 4 height 4
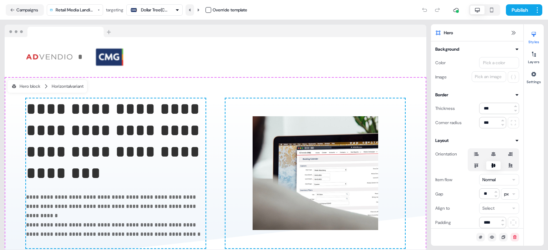
click at [192, 8] on icon at bounding box center [190, 10] width 4 height 4
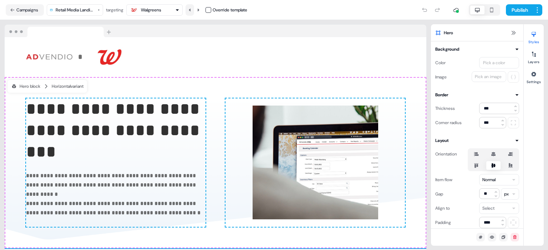
click at [192, 8] on icon at bounding box center [190, 10] width 4 height 4
click at [192, 10] on icon at bounding box center [190, 10] width 4 height 4
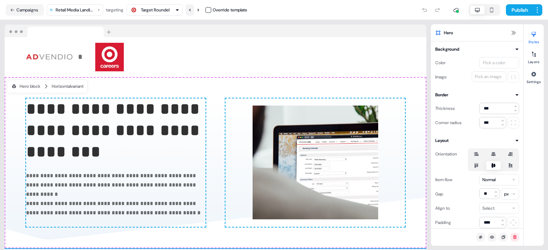
click at [192, 10] on icon at bounding box center [190, 10] width 4 height 4
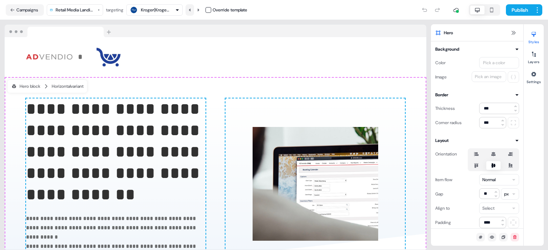
click at [192, 10] on icon at bounding box center [190, 10] width 4 height 4
